Goal: Information Seeking & Learning: Learn about a topic

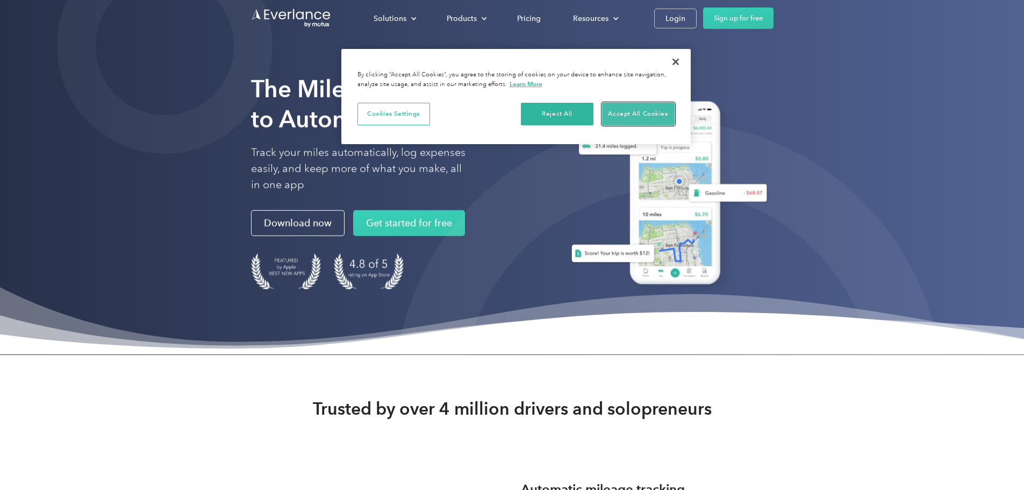
click at [666, 110] on button "Accept All Cookies" at bounding box center [638, 114] width 73 height 23
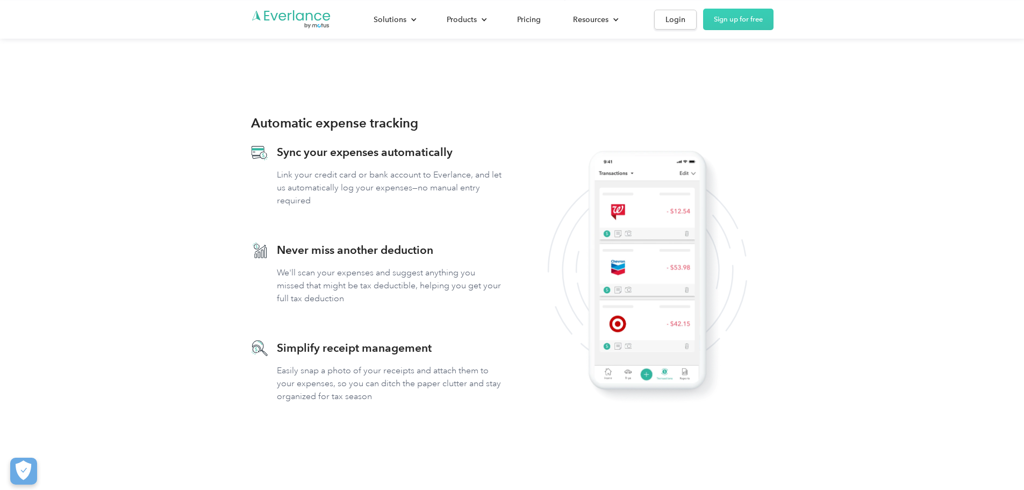
scroll to position [806, 0]
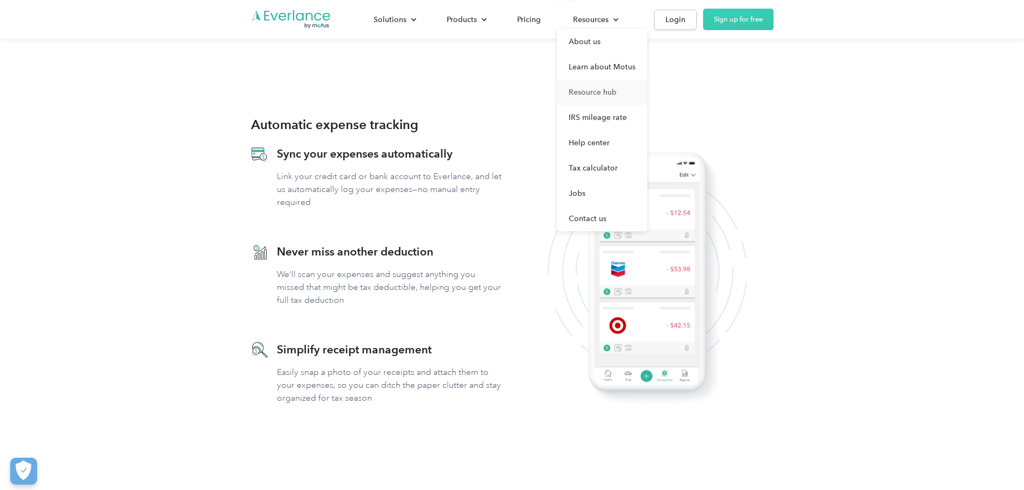
click at [647, 89] on link "Resource hub" at bounding box center [602, 92] width 90 height 25
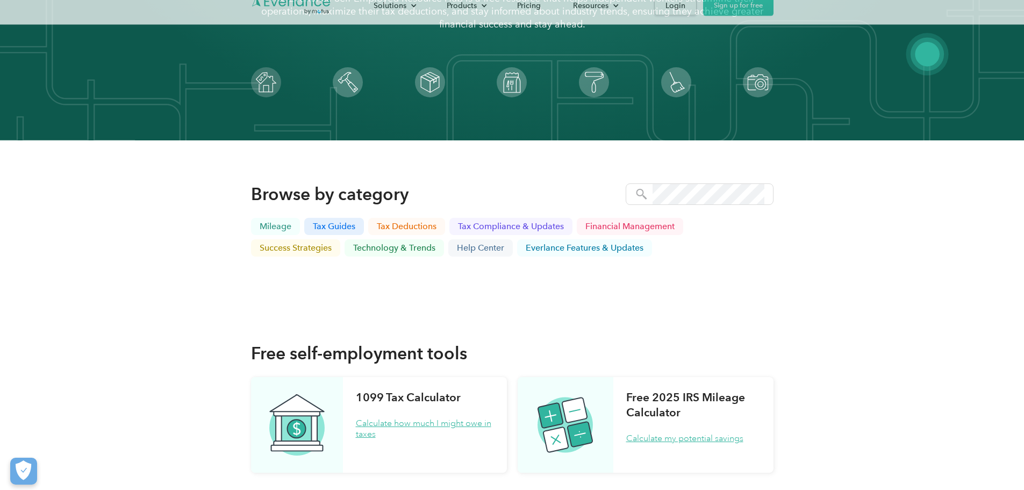
scroll to position [215, 0]
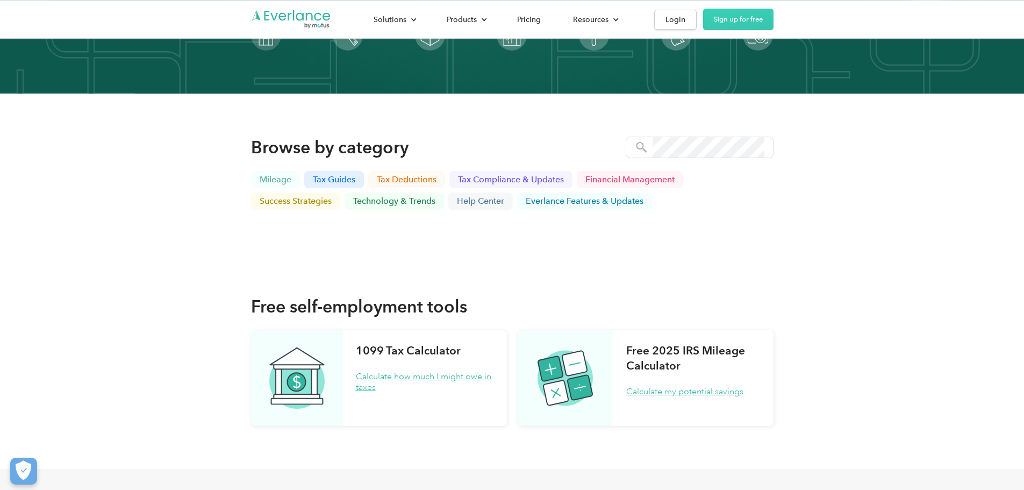
click at [260, 175] on p "Mileage" at bounding box center [276, 179] width 32 height 9
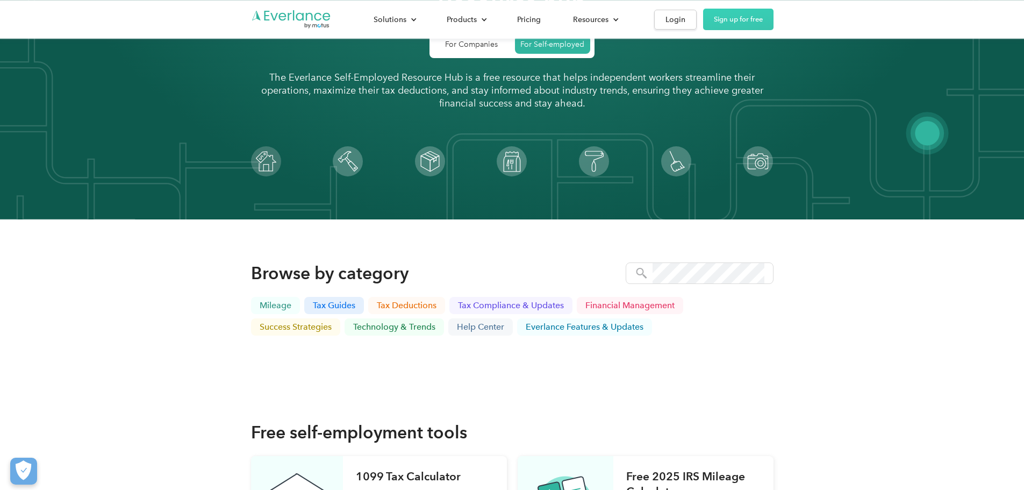
scroll to position [80, 0]
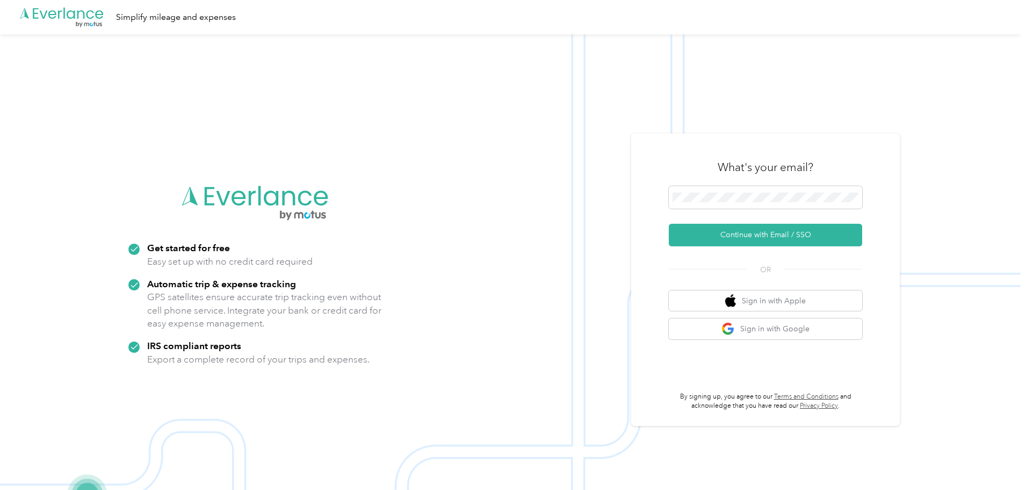
click at [526, 230] on img at bounding box center [510, 279] width 1021 height 490
